Goal: Task Accomplishment & Management: Use online tool/utility

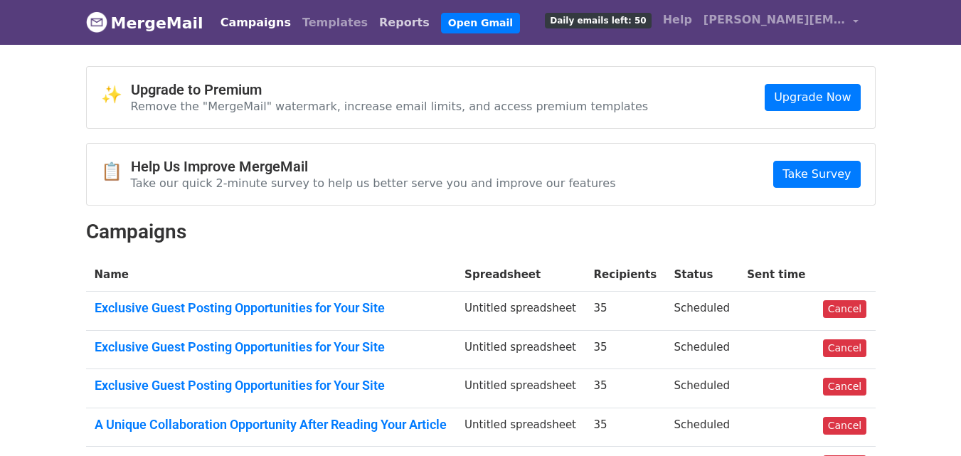
click at [373, 18] on link "Reports" at bounding box center [404, 23] width 62 height 28
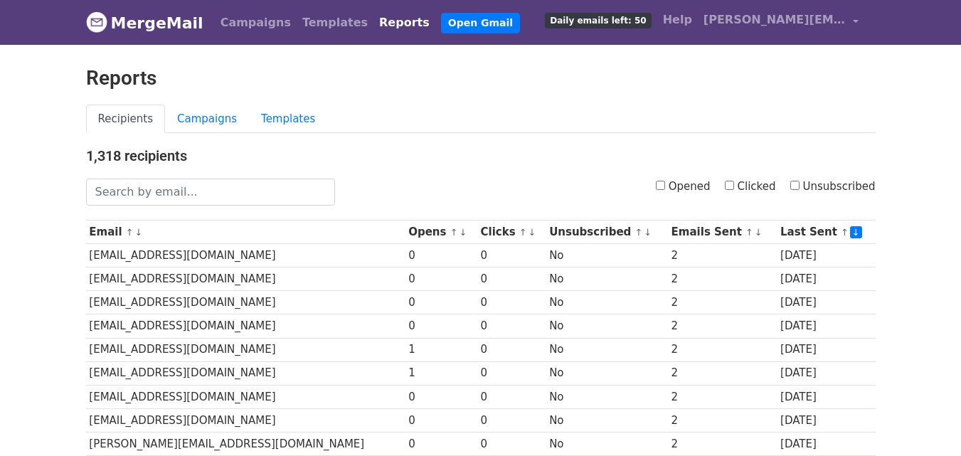
click at [734, 186] on input "Clicked" at bounding box center [729, 185] width 9 height 9
checkbox input "true"
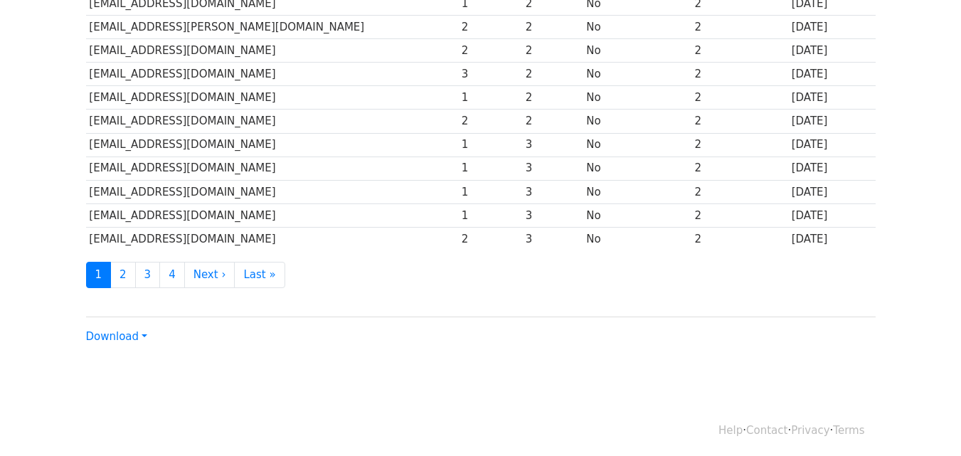
scroll to position [703, 0]
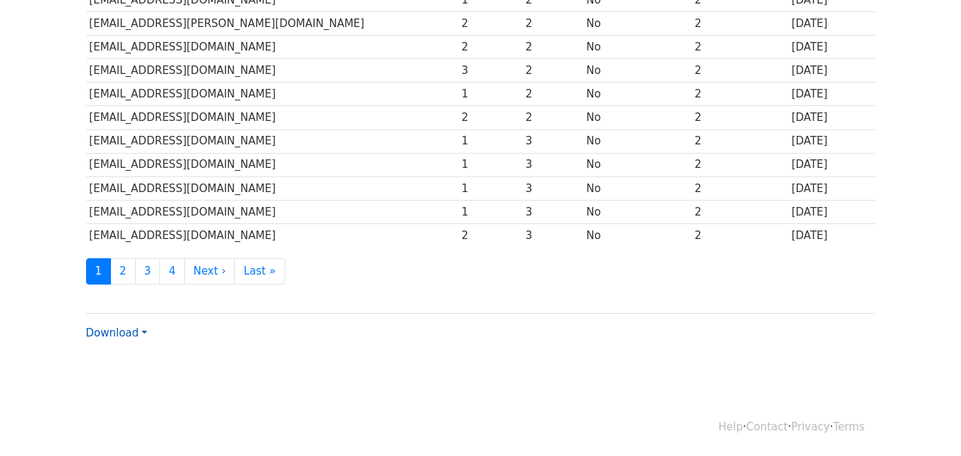
click at [144, 338] on link "Download" at bounding box center [116, 332] width 61 height 13
click at [130, 356] on link "CSV" at bounding box center [143, 359] width 112 height 23
